Goal: Communication & Community: Answer question/provide support

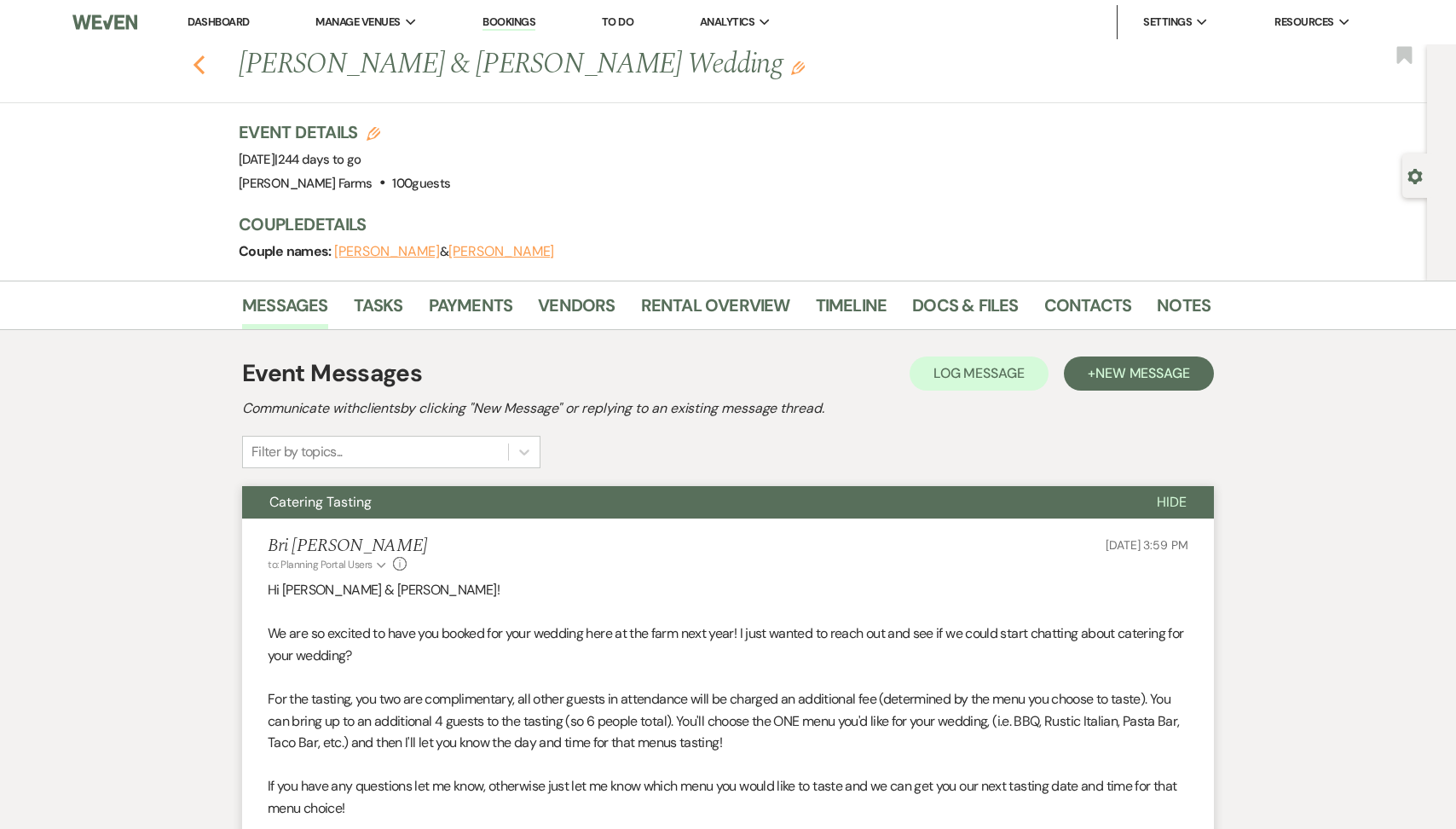
click at [195, 54] on icon "Previous" at bounding box center [198, 64] width 13 height 20
select select "8"
select select "5"
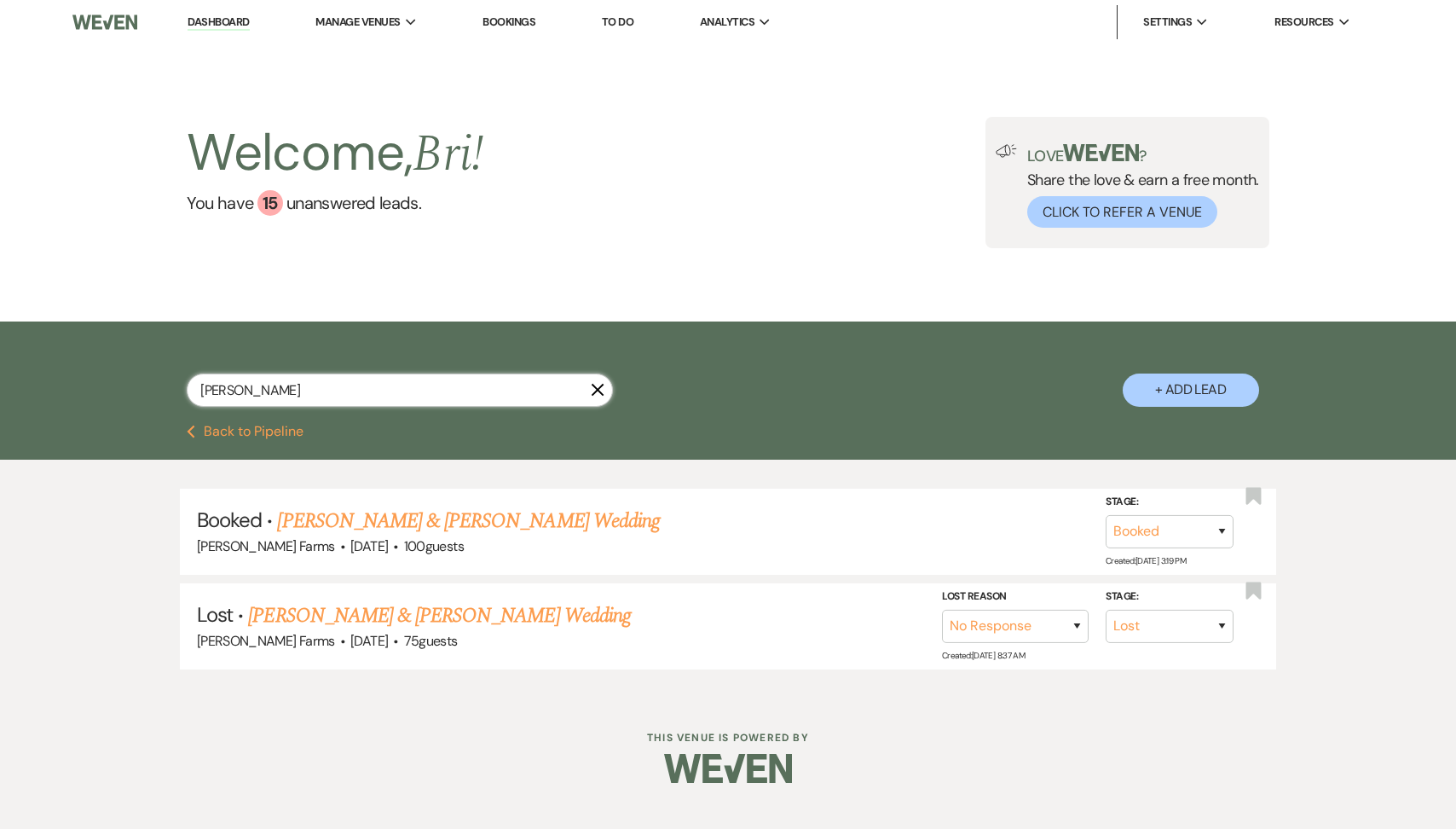
drag, startPoint x: 279, startPoint y: 391, endPoint x: 42, endPoint y: 382, distance: 237.2
click at [45, 382] on div "[PERSON_NAME] X + Add Lead" at bounding box center [728, 373] width 1456 height 103
type input "[PERSON_NAME]"
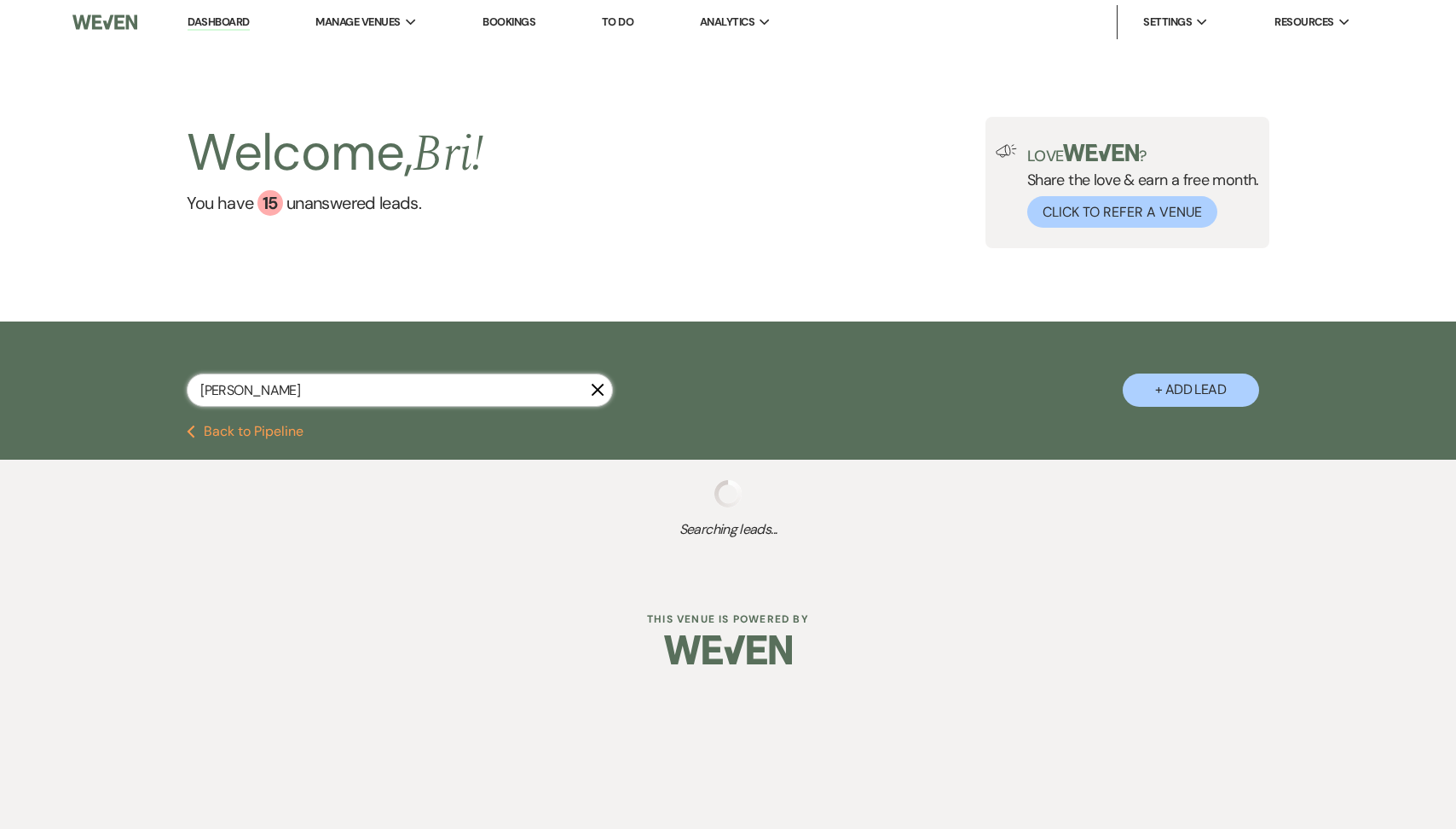
select select "8"
select select "7"
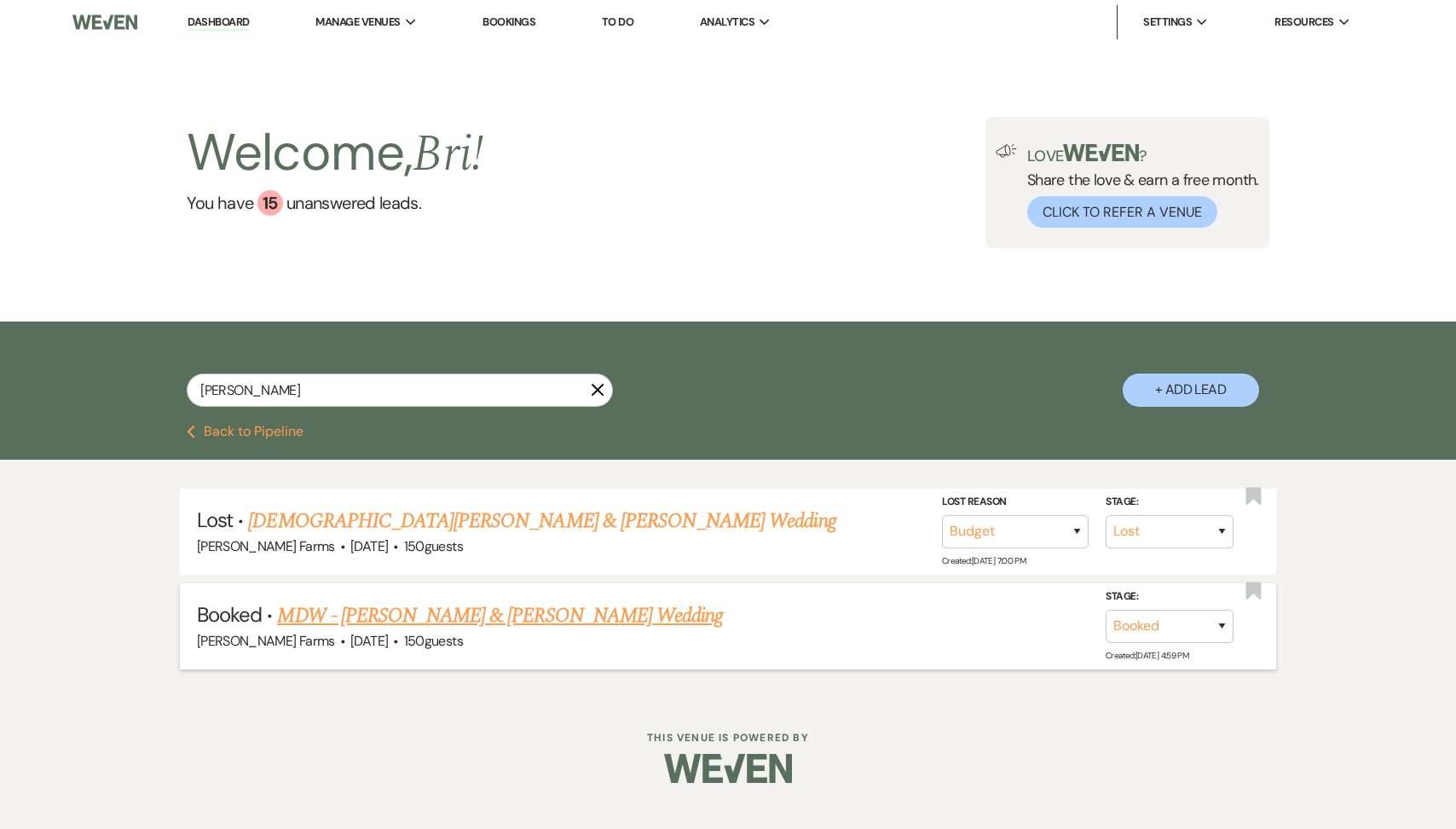
click at [377, 616] on link "MDW - [PERSON_NAME] & [PERSON_NAME] Wedding" at bounding box center [500, 616] width 445 height 31
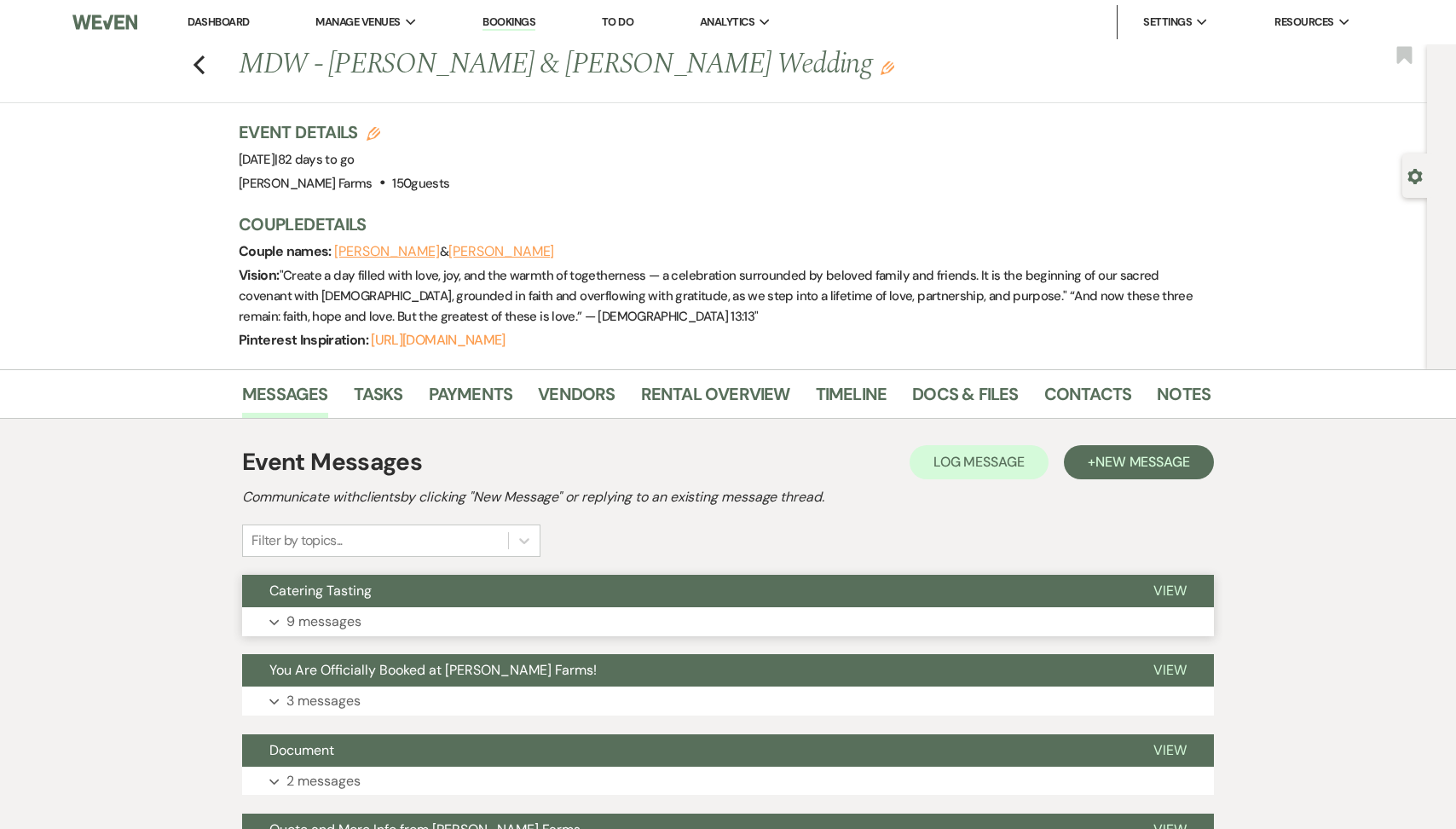
click at [382, 599] on button "Catering Tasting" at bounding box center [684, 591] width 884 height 32
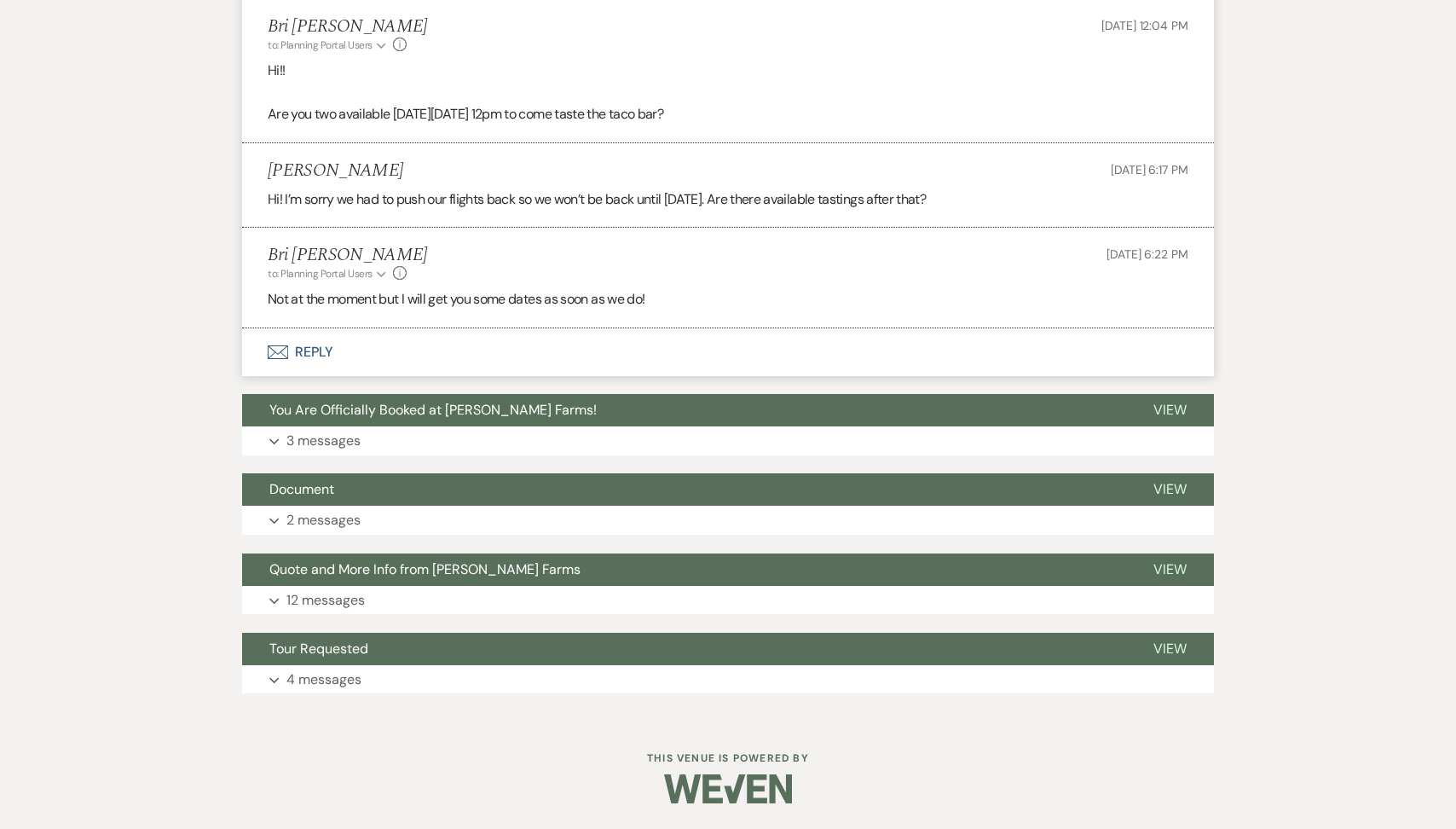
click at [389, 345] on button "Envelope Reply" at bounding box center [728, 351] width 972 height 48
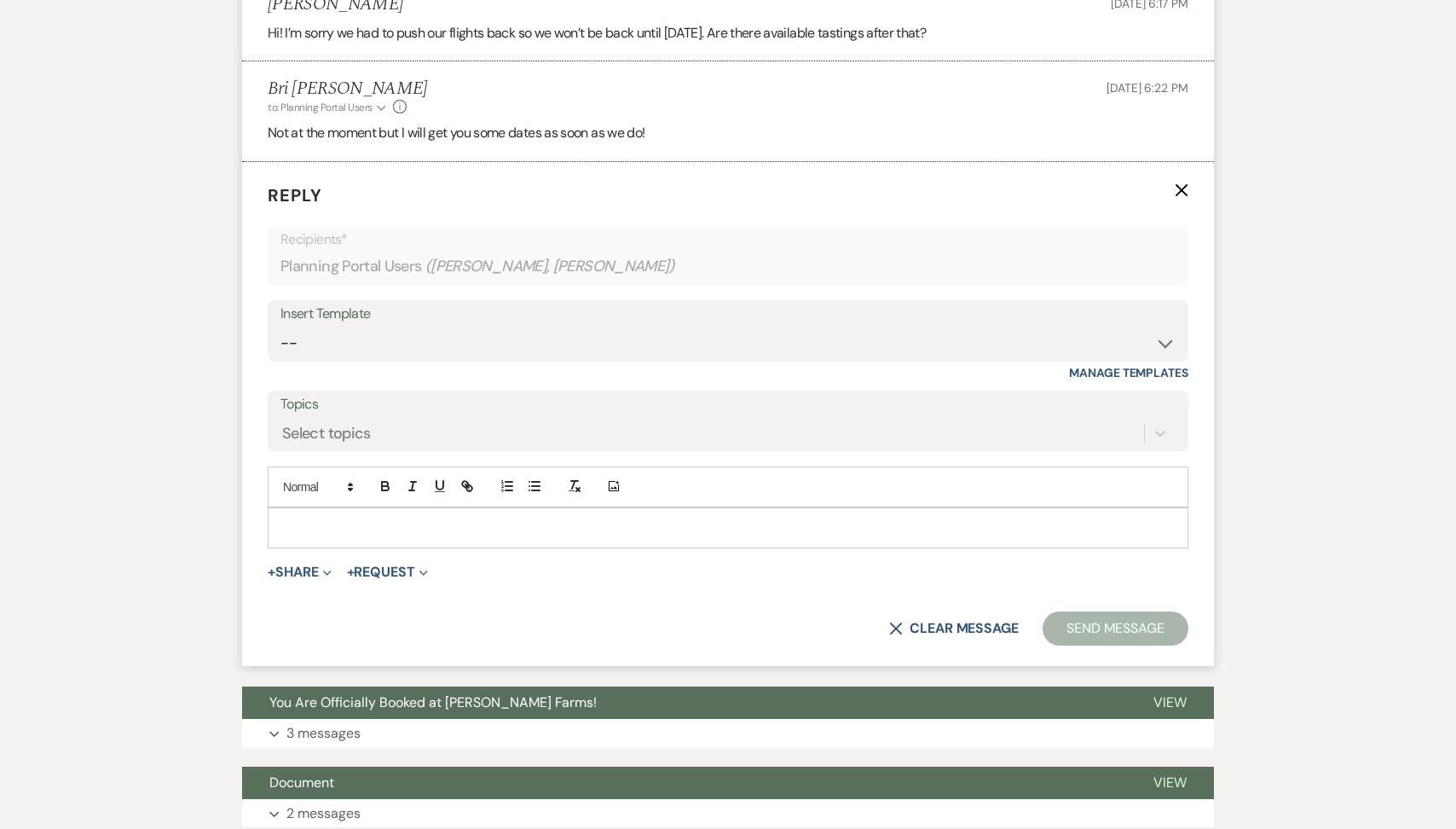
click at [357, 527] on p at bounding box center [728, 527] width 893 height 18
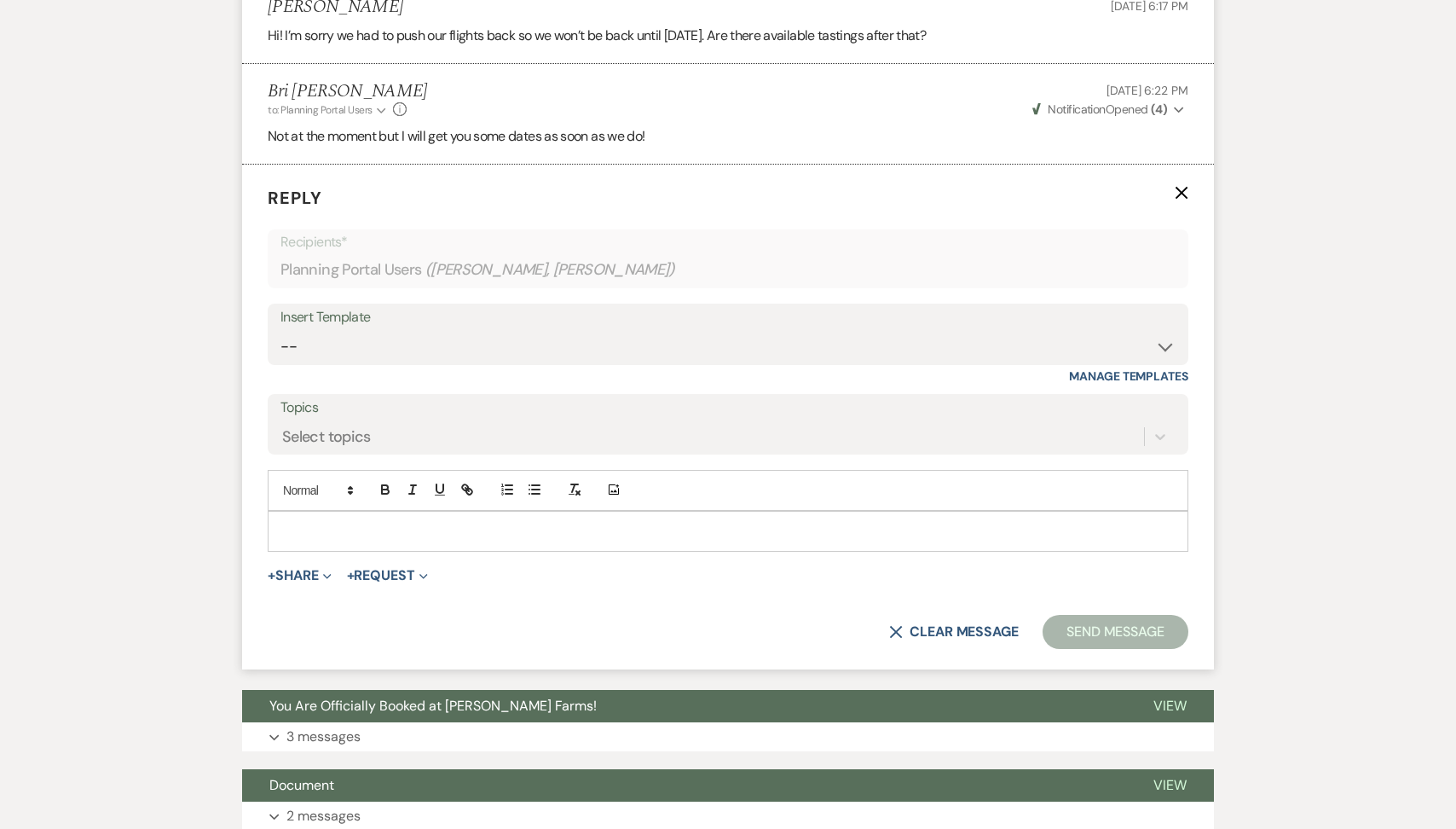
scroll to position [1759, 0]
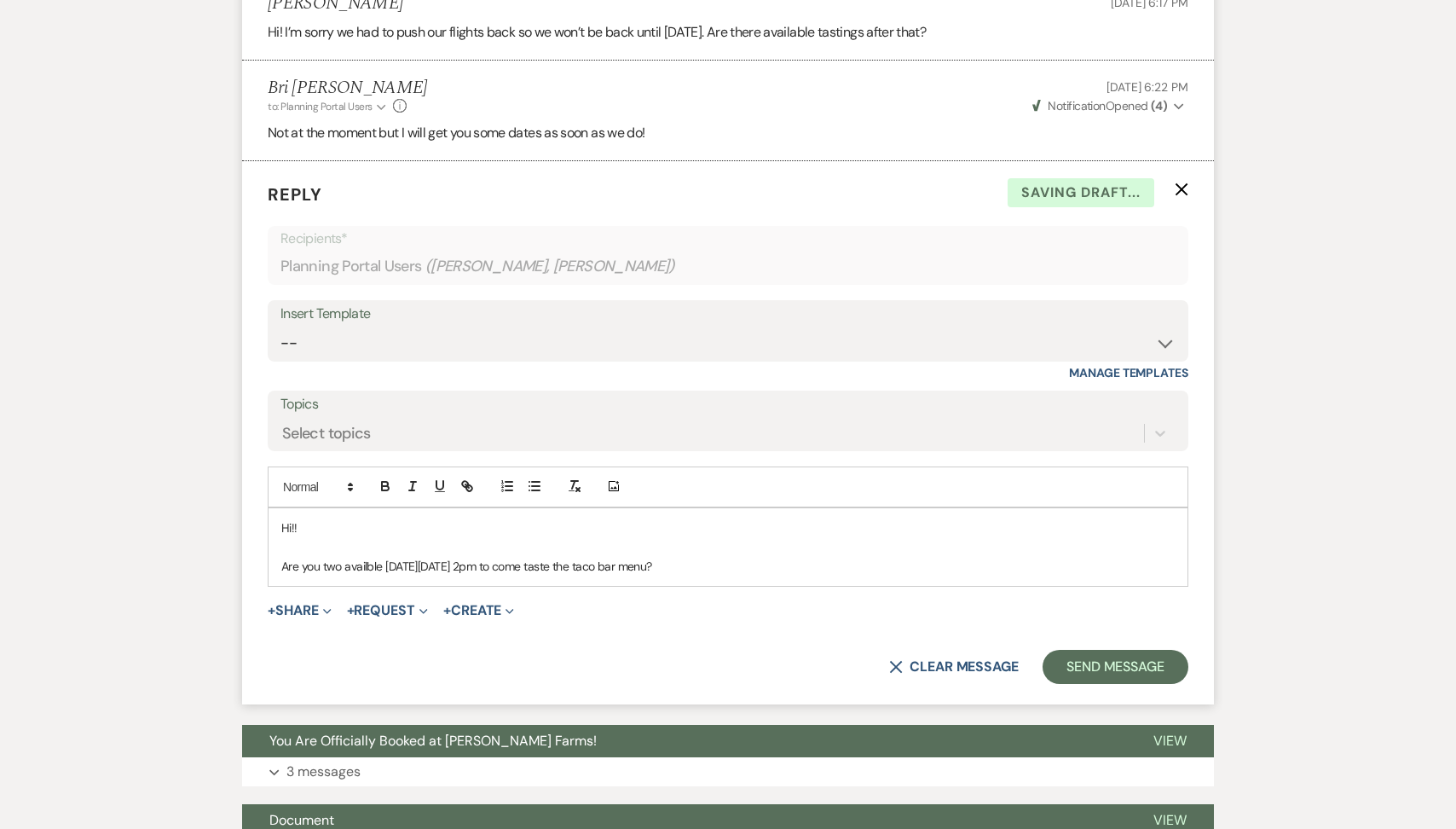
click at [371, 563] on p "Are you two availble [DATE][DATE] 2pm to come taste the taco bar menu?" at bounding box center [728, 565] width 893 height 18
click at [552, 568] on p "Are you two available [DATE][DATE] 2pm to come taste the taco bar menu?" at bounding box center [728, 565] width 893 height 18
click at [1100, 667] on button "Send Message" at bounding box center [1116, 667] width 146 height 34
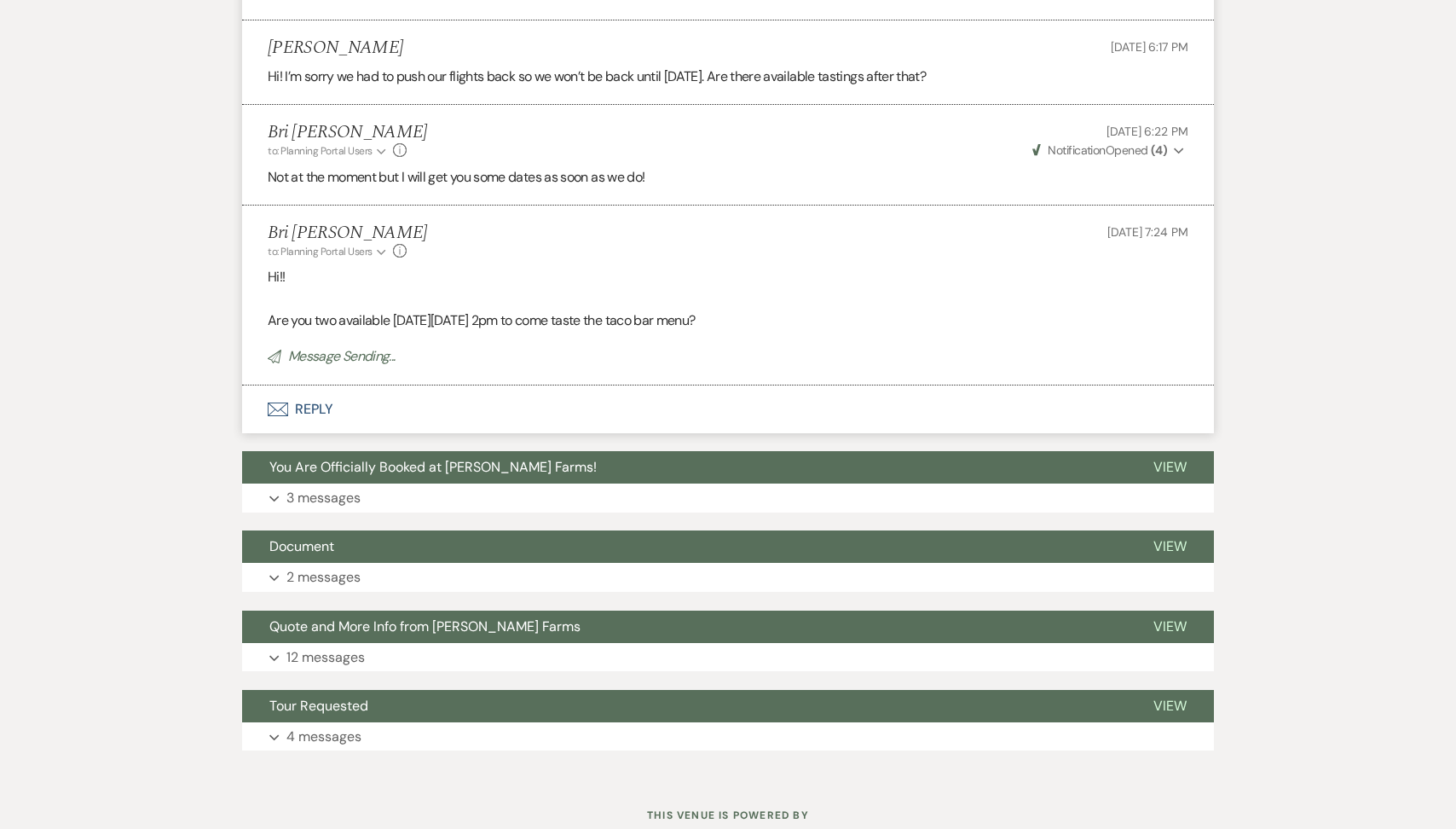
scroll to position [1682, 0]
